Goal: Task Accomplishment & Management: Complete application form

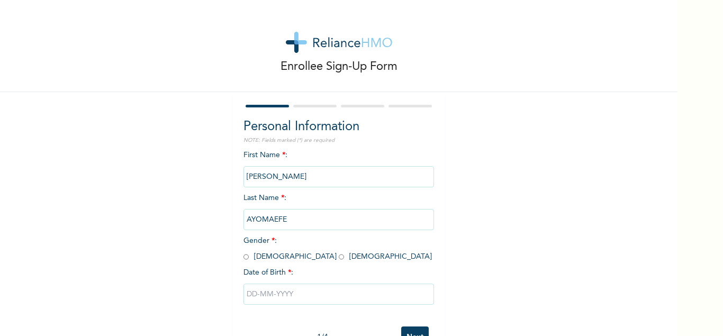
click at [247, 257] on input "radio" at bounding box center [245, 257] width 5 height 10
radio input "true"
click at [303, 293] on input "text" at bounding box center [338, 294] width 190 height 21
select select "9"
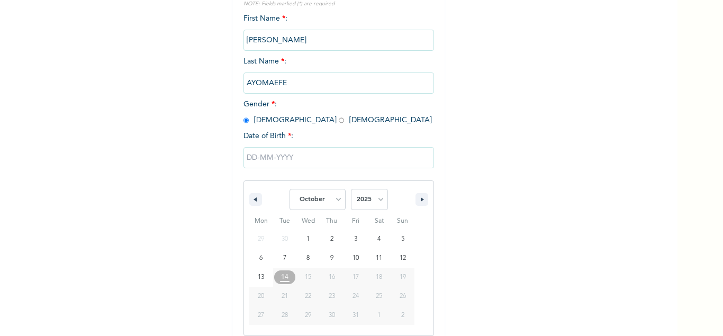
scroll to position [137, 0]
select select "1982"
click option "1982" at bounding box center [0, 0] width 0 height 0
type input "[DATE]"
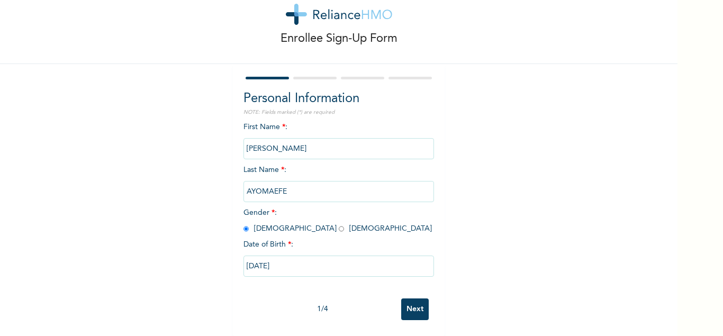
click at [419, 310] on input "Next" at bounding box center [415, 309] width 28 height 22
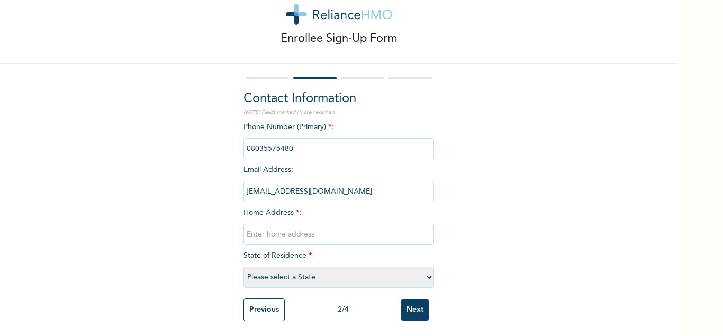
click at [306, 234] on input "text" at bounding box center [338, 234] width 190 height 21
type input "AKWAKA [GEOGRAPHIC_DATA]"
select select "33"
click option "Rivers" at bounding box center [0, 0] width 0 height 0
click at [421, 308] on input "Next" at bounding box center [415, 310] width 28 height 22
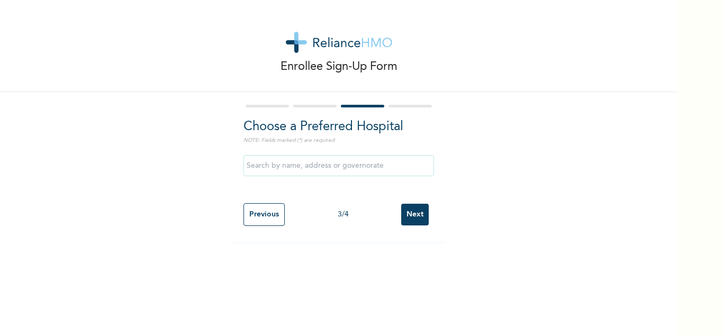
scroll to position [0, 0]
click at [267, 207] on input "Previous" at bounding box center [263, 214] width 41 height 23
select select "33"
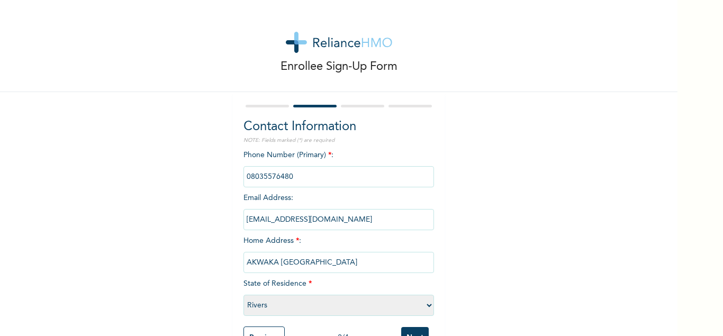
click at [304, 262] on input "AKWAKA [GEOGRAPHIC_DATA]" at bounding box center [338, 262] width 190 height 21
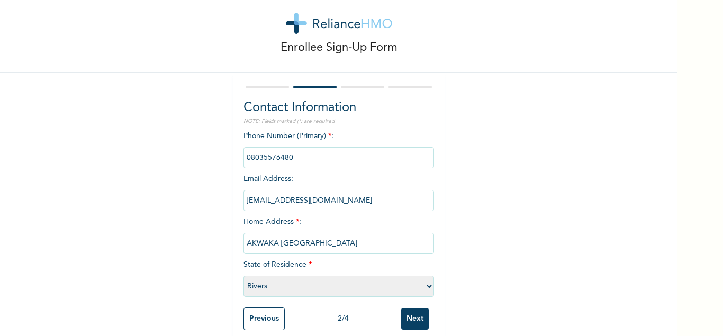
scroll to position [29, 0]
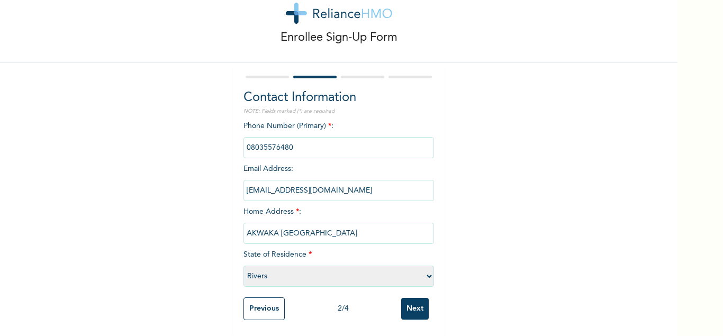
type input "AKWAKA [GEOGRAPHIC_DATA]"
click at [416, 306] on input "Next" at bounding box center [415, 309] width 28 height 22
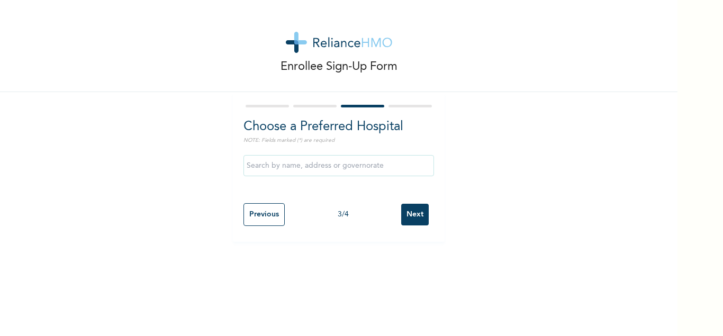
scroll to position [0, 0]
click at [341, 168] on input "text" at bounding box center [338, 165] width 190 height 21
type input "Acron Medical Consultants"
click at [413, 213] on input "Next" at bounding box center [415, 215] width 28 height 22
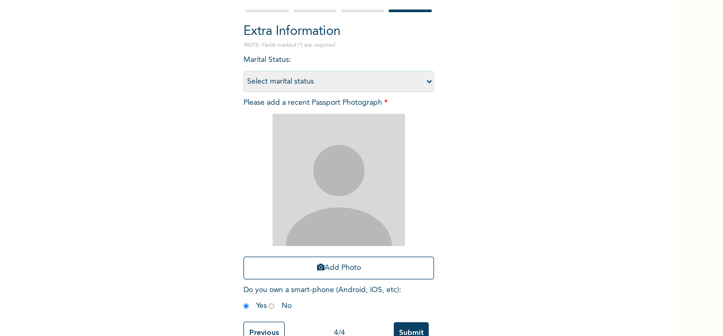
scroll to position [114, 0]
